Goal: Information Seeking & Learning: Understand process/instructions

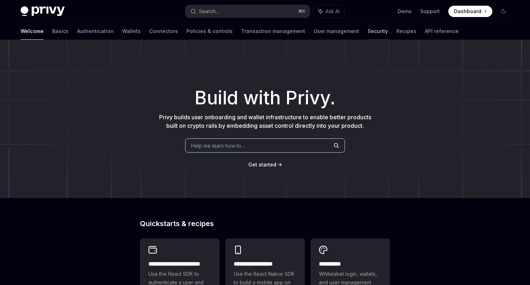
click at [368, 30] on link "Security" at bounding box center [378, 31] width 20 height 17
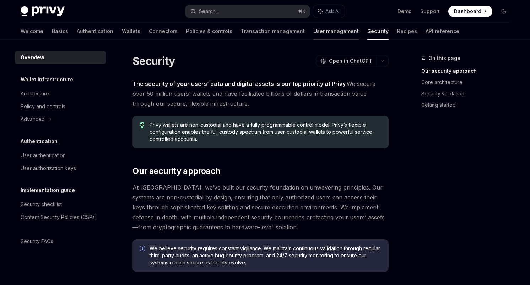
click at [314, 37] on link "User management" at bounding box center [337, 31] width 46 height 17
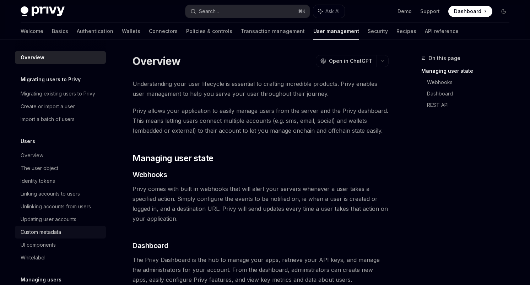
click at [65, 231] on div "Custom metadata" at bounding box center [61, 232] width 81 height 9
type textarea "*"
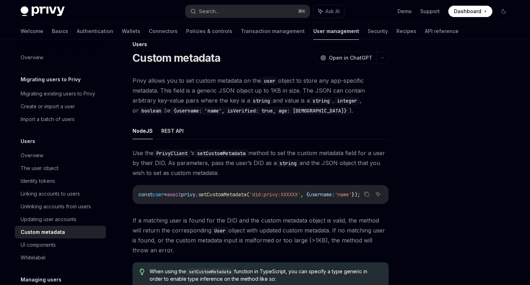
scroll to position [23, 0]
